Goal: Task Accomplishment & Management: Complete application form

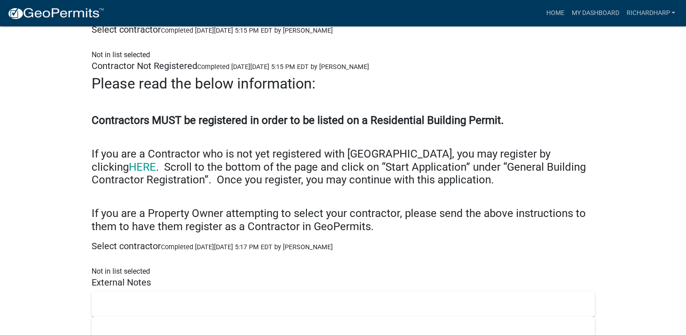
scroll to position [6301, 0]
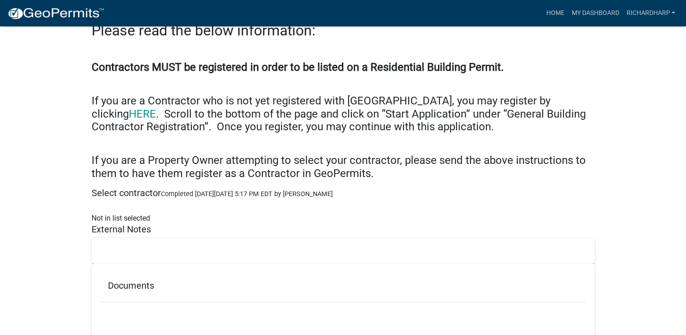
click at [160, 280] on h5 "Documents" at bounding box center [343, 285] width 471 height 11
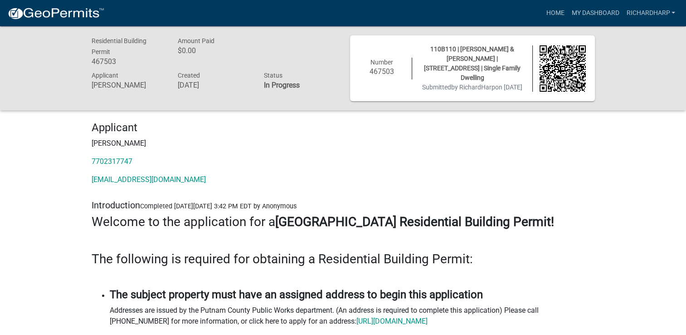
scroll to position [45, 0]
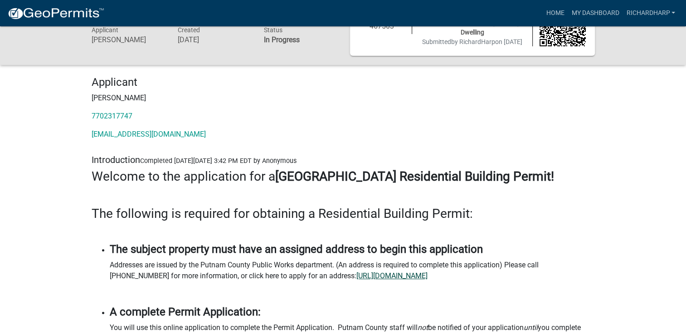
click at [363, 275] on link "https://putnamcountyga.portal.iworq.net/portalhome/putnamcountyga" at bounding box center [391, 275] width 71 height 9
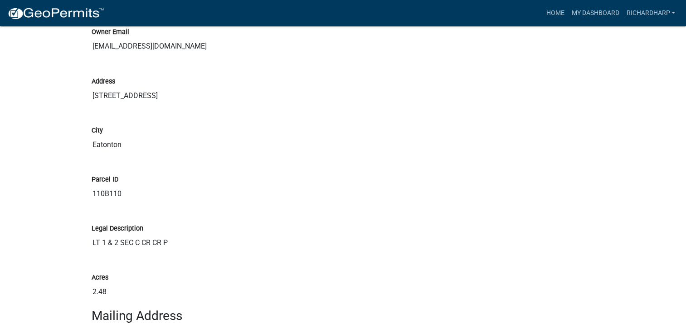
scroll to position [1678, 0]
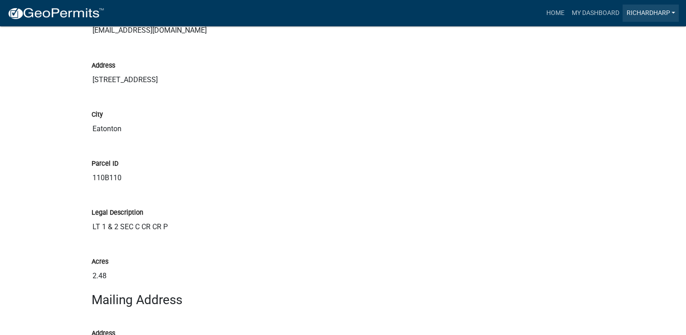
click at [648, 15] on link "RichardHarp" at bounding box center [651, 13] width 56 height 17
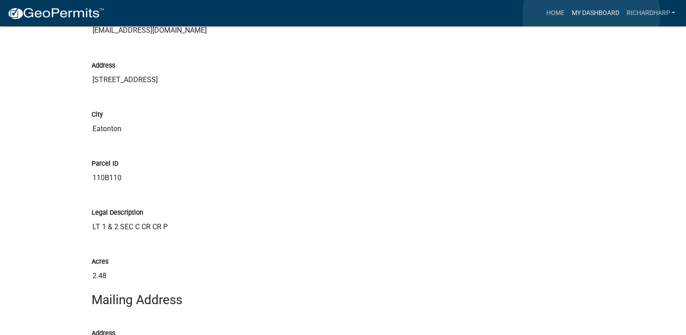
click at [591, 15] on link "My Dashboard" at bounding box center [595, 13] width 55 height 17
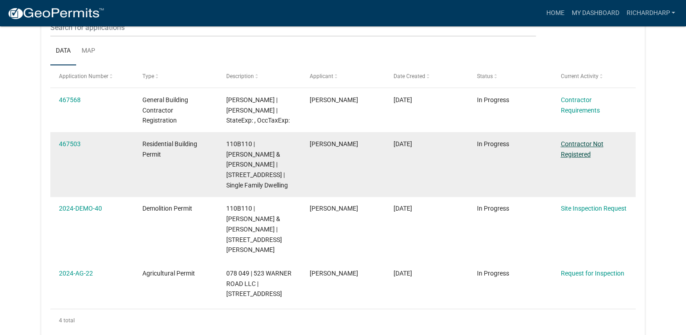
scroll to position [137, 0]
click at [573, 154] on link "Contractor Not Registered" at bounding box center [582, 149] width 43 height 18
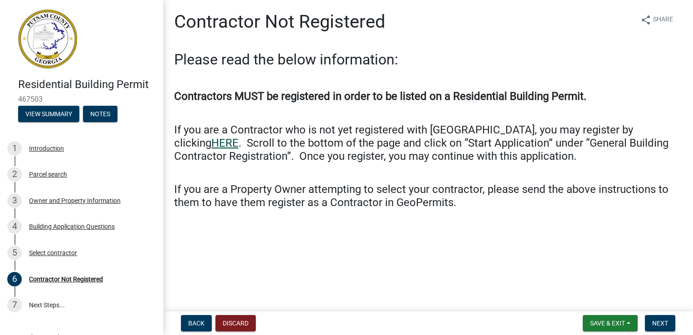
click at [239, 137] on link "HERE" at bounding box center [224, 143] width 27 height 13
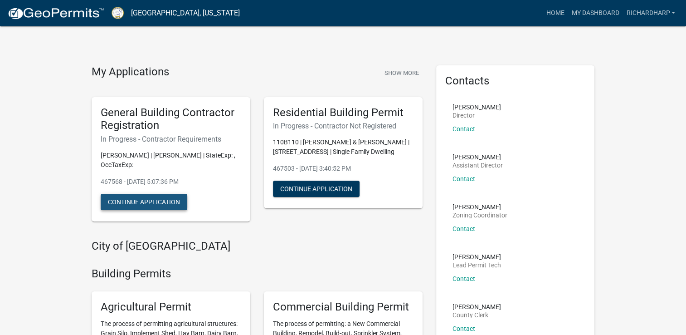
click at [136, 207] on button "Continue Application" at bounding box center [144, 202] width 87 height 16
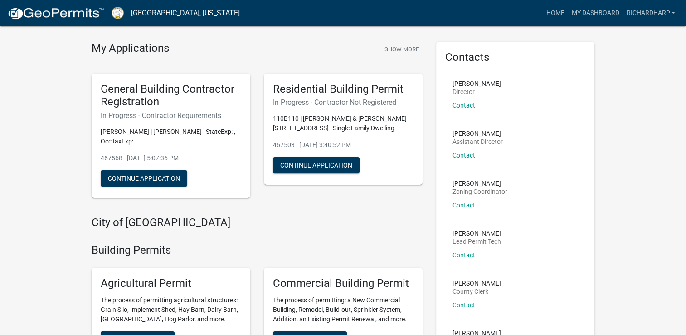
scroll to position [45, 0]
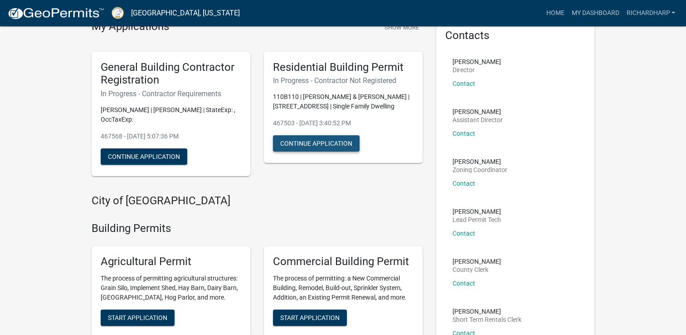
click at [324, 144] on button "Continue Application" at bounding box center [316, 143] width 87 height 16
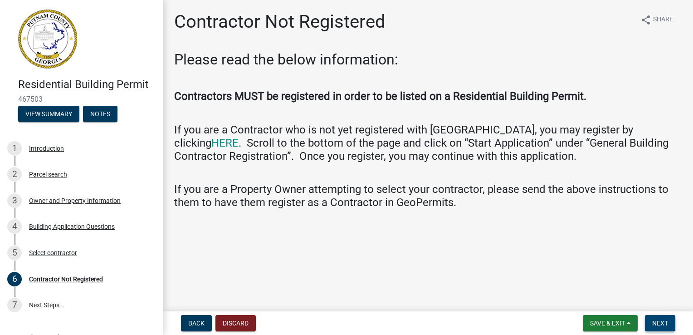
click at [669, 322] on button "Next" at bounding box center [660, 323] width 30 height 16
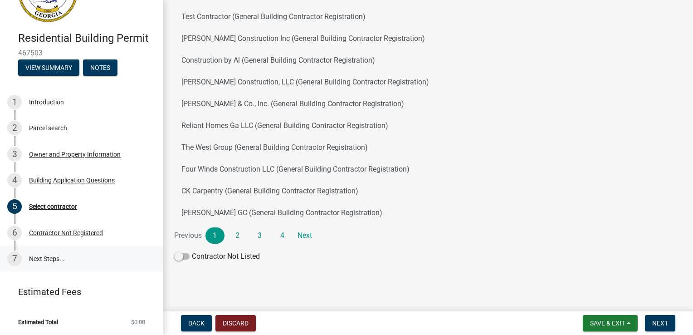
scroll to position [47, 0]
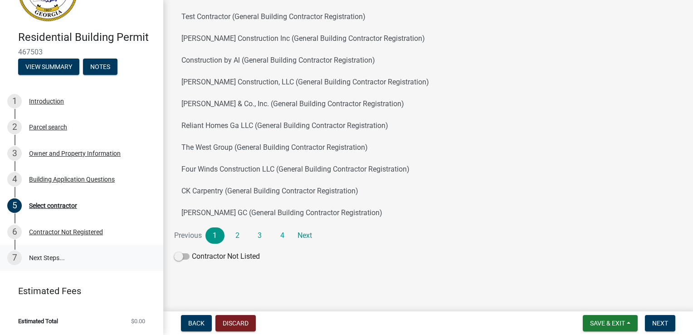
click at [45, 258] on link "7 Next Steps..." at bounding box center [81, 257] width 163 height 26
click at [37, 257] on link "7 Next Steps..." at bounding box center [81, 257] width 163 height 26
click at [661, 322] on span "Next" at bounding box center [660, 322] width 16 height 7
click at [630, 322] on button "Save & Exit" at bounding box center [610, 323] width 55 height 16
click at [605, 299] on button "Save & Exit" at bounding box center [601, 299] width 73 height 22
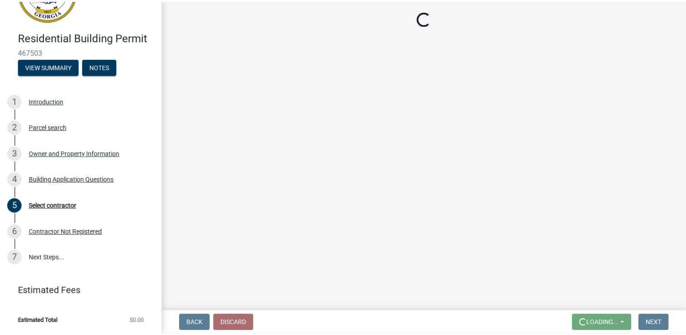
scroll to position [0, 0]
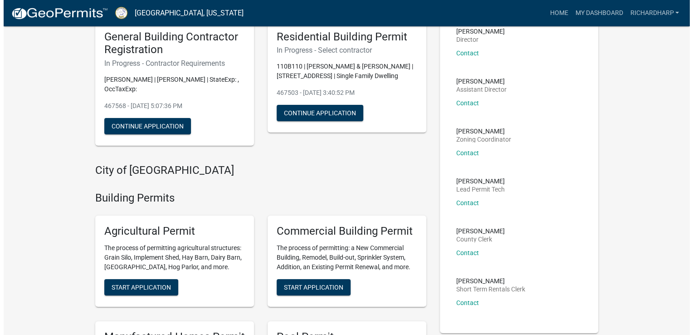
scroll to position [91, 0]
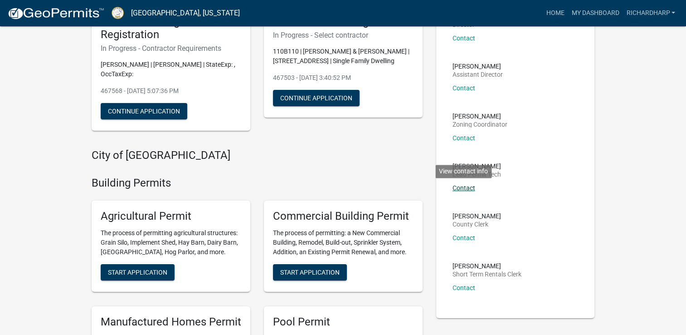
click at [469, 188] on link "Contact" at bounding box center [464, 187] width 23 height 7
